Goal: Navigation & Orientation: Find specific page/section

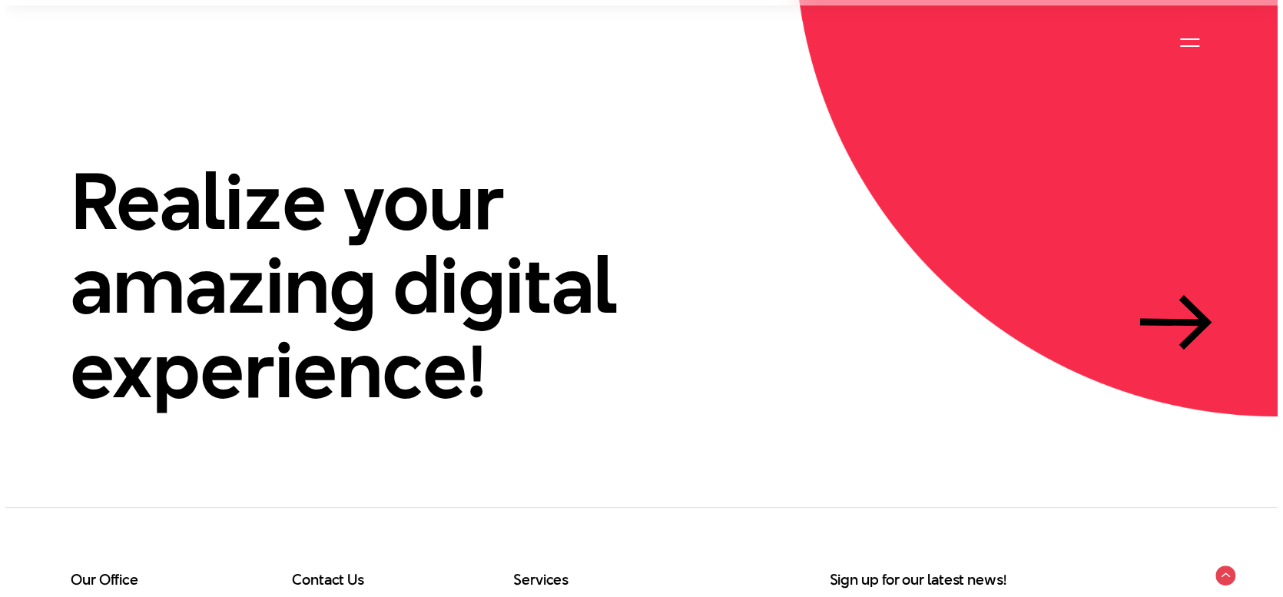
scroll to position [4764, 0]
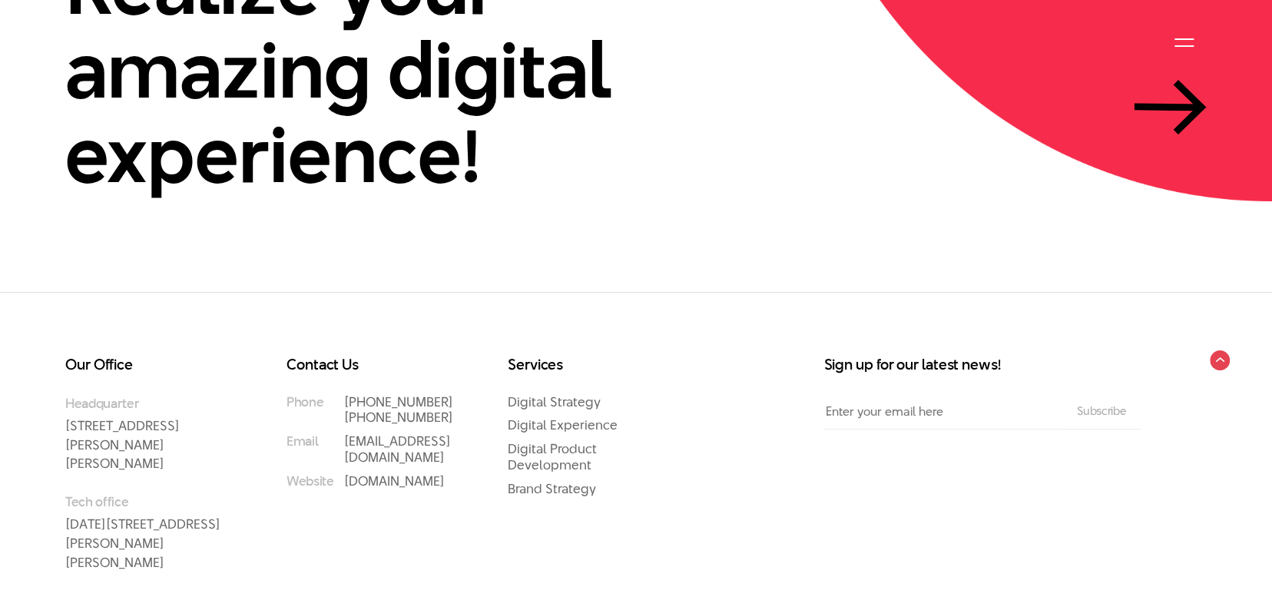
click at [1179, 48] on div at bounding box center [1184, 42] width 19 height 19
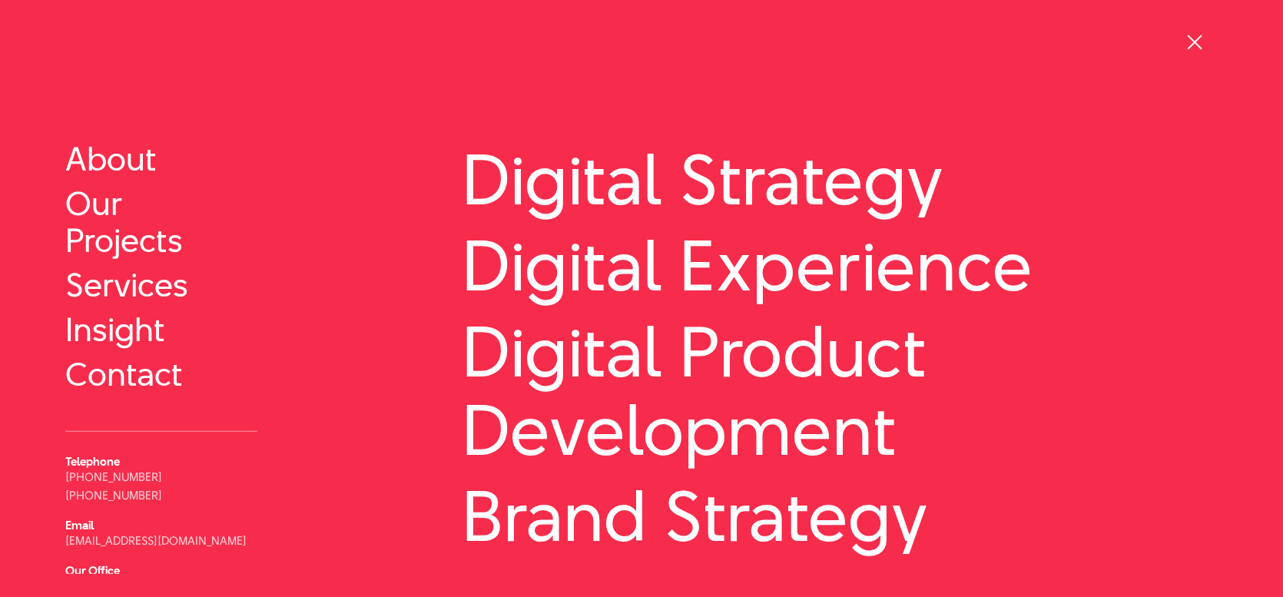
scroll to position [0, 0]
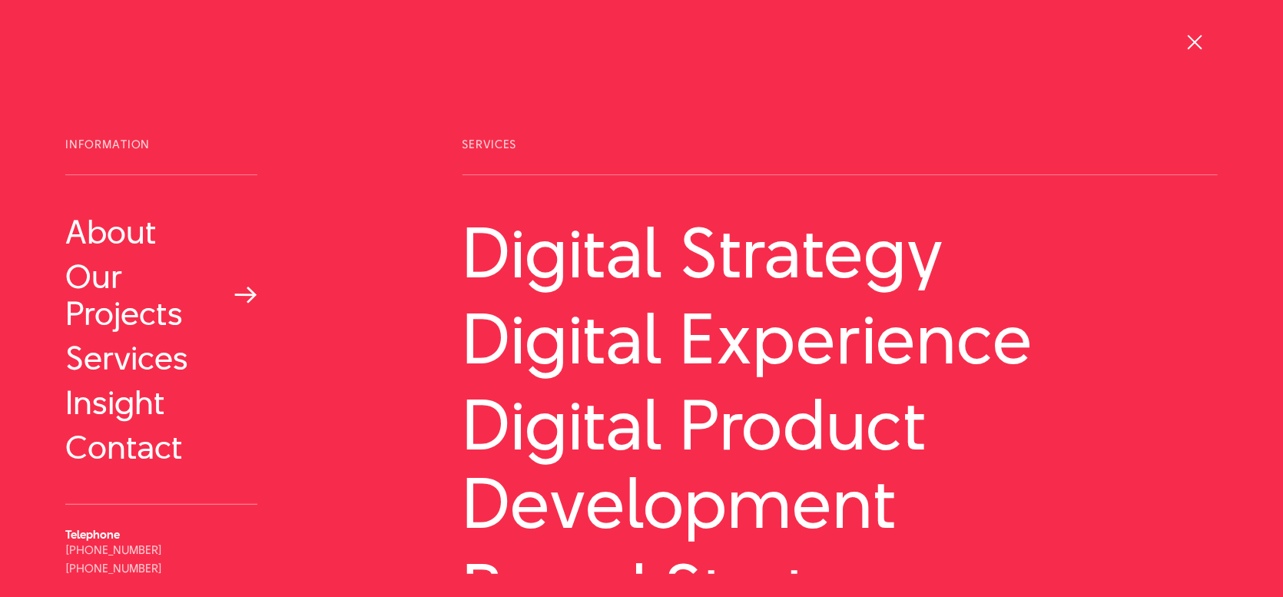
click at [111, 278] on link "Our Projects" at bounding box center [161, 295] width 192 height 74
click at [1191, 36] on div at bounding box center [1195, 42] width 19 height 19
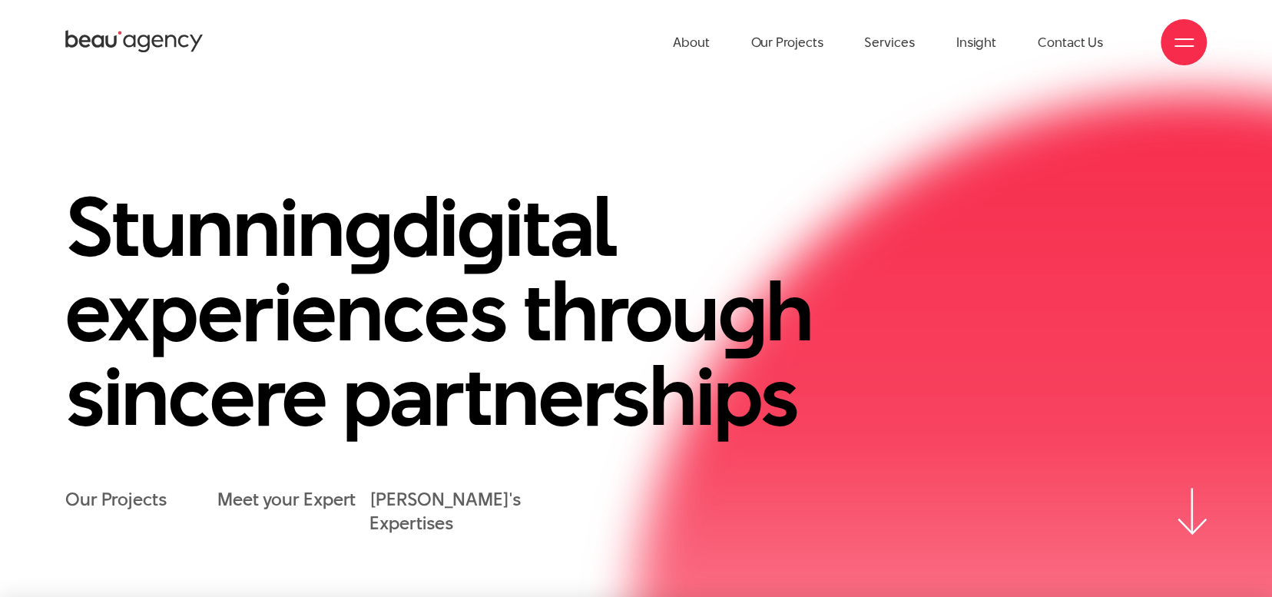
click at [1179, 47] on div at bounding box center [1184, 42] width 19 height 19
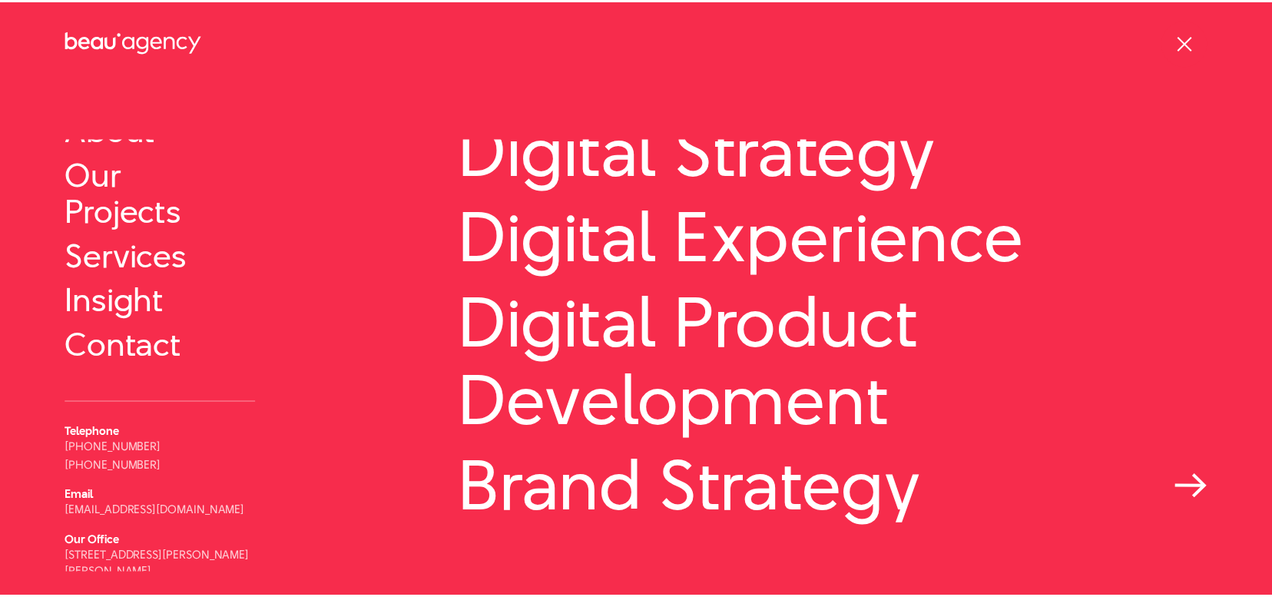
scroll to position [179, 0]
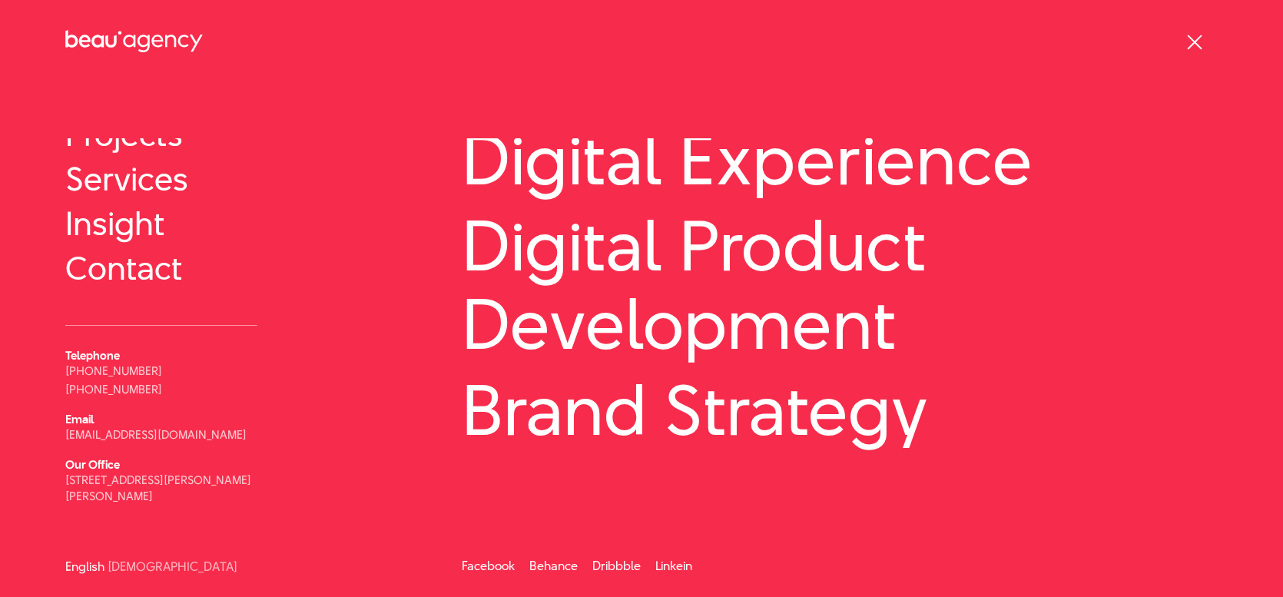
click at [1203, 36] on div at bounding box center [1195, 42] width 19 height 19
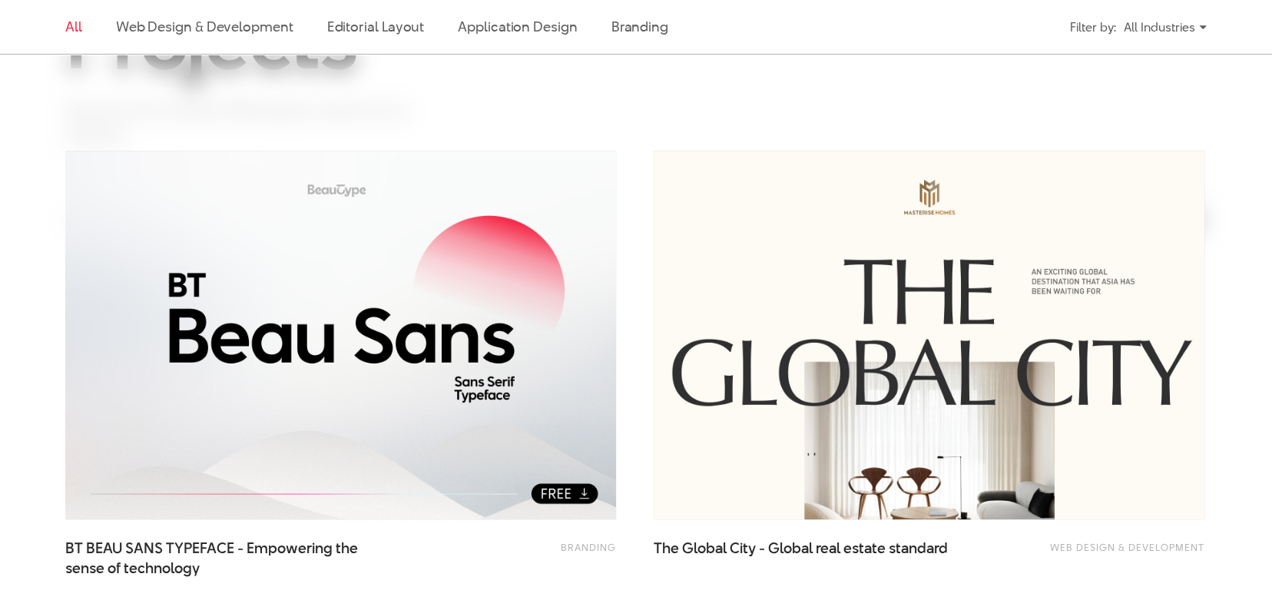
scroll to position [231, 0]
